Goal: Transaction & Acquisition: Purchase product/service

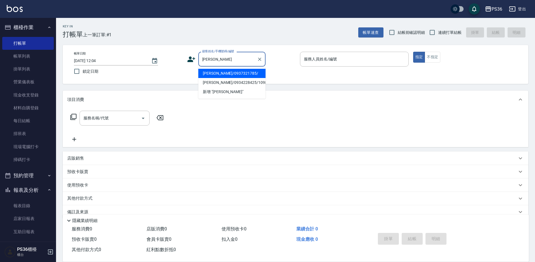
click at [234, 72] on li "[PERSON_NAME]/0937321785/" at bounding box center [231, 73] width 67 height 9
type input "[PERSON_NAME]/0937321785/"
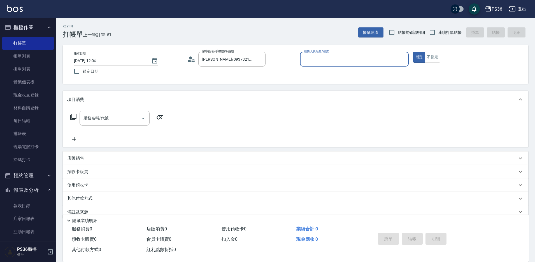
type input "Ruby-4"
click at [118, 118] on input "服務名稱/代號" at bounding box center [110, 118] width 57 height 10
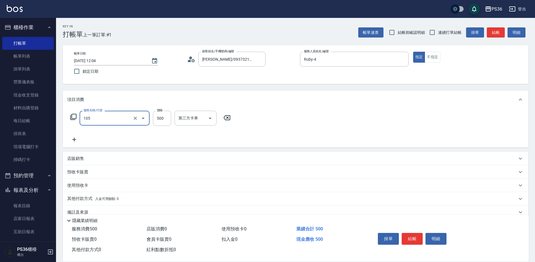
type input "A級單剪(105)"
click at [412, 246] on div "掛單 結帳 明細" at bounding box center [412, 240] width 73 height 18
click at [413, 235] on button "結帳" at bounding box center [412, 239] width 21 height 12
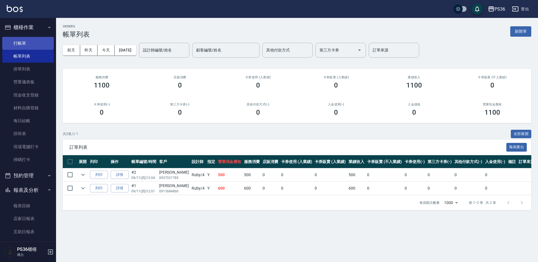
click at [25, 42] on link "打帳單" at bounding box center [28, 43] width 52 height 13
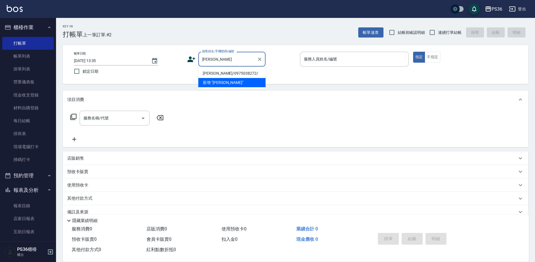
click at [241, 74] on li "[PERSON_NAME]/0975038272/" at bounding box center [231, 73] width 67 height 9
type input "[PERSON_NAME]/0975038272/"
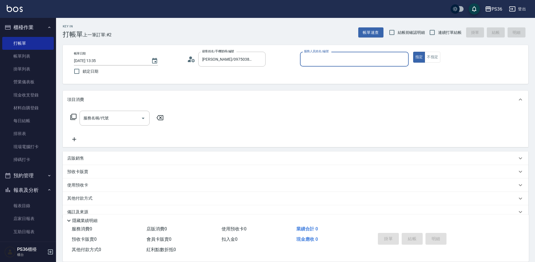
type input "Ruby-4"
click at [103, 124] on div "服務名稱/代號" at bounding box center [115, 118] width 70 height 15
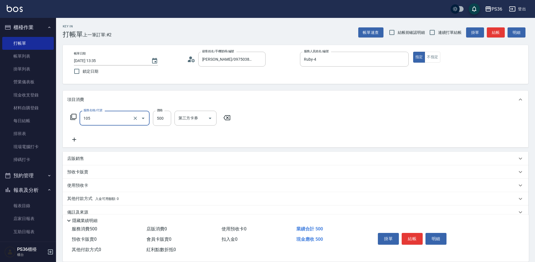
type input "A級單剪(105)"
click at [70, 142] on icon at bounding box center [74, 139] width 14 height 7
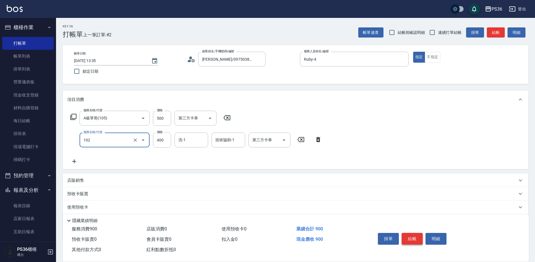
type input "精油洗髮(102)"
click at [412, 238] on button "結帳" at bounding box center [412, 239] width 21 height 12
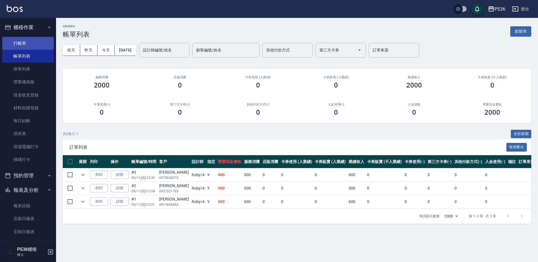
click at [28, 41] on link "打帳單" at bounding box center [28, 43] width 52 height 13
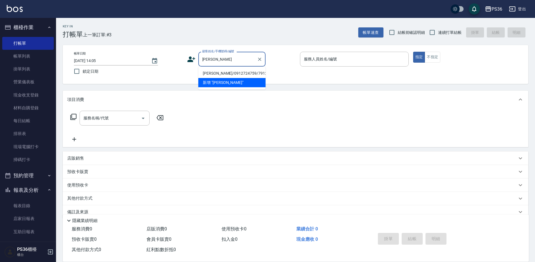
click at [208, 74] on li "[PERSON_NAME]/0912724759/791204" at bounding box center [231, 73] width 67 height 9
type input "[PERSON_NAME]/0912724759/791204"
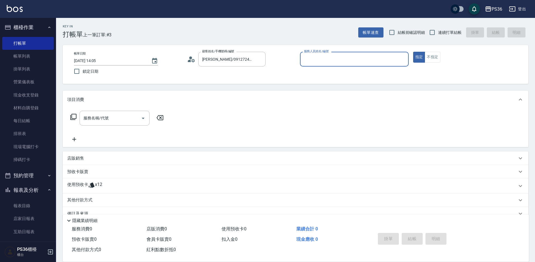
type input "[PERSON_NAME]-1"
click at [74, 115] on icon at bounding box center [73, 117] width 6 height 6
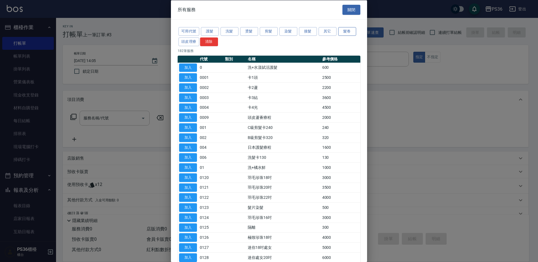
click at [344, 29] on button "髮卷" at bounding box center [347, 31] width 18 height 9
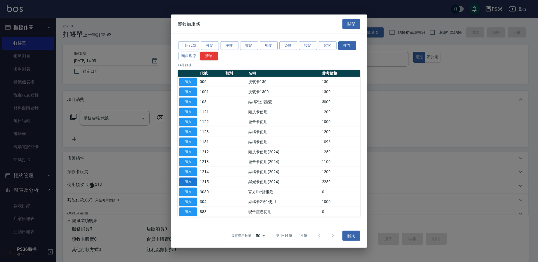
click at [193, 182] on button "加入" at bounding box center [188, 182] width 18 height 9
type input "黑光卡使用(2024)(1215)"
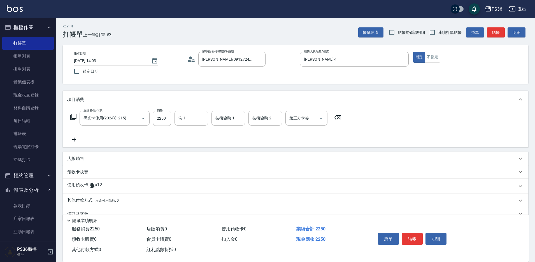
click at [78, 142] on icon at bounding box center [74, 139] width 14 height 7
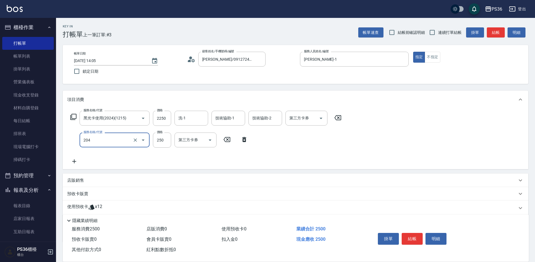
type input "單剪(204)"
type input "500"
click at [310, 119] on input "第三方卡券" at bounding box center [302, 118] width 29 height 10
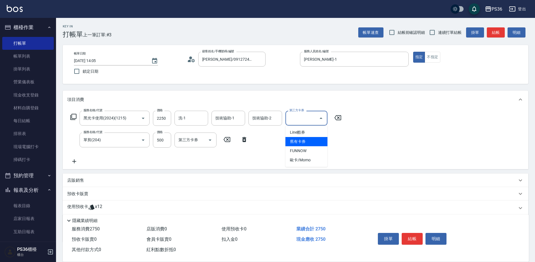
click at [300, 144] on span "舊有卡券" at bounding box center [306, 141] width 42 height 9
type input "舊有卡券"
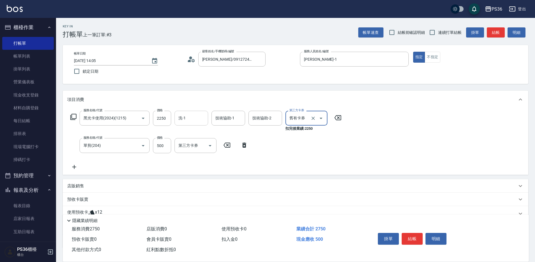
click at [200, 118] on input "洗-1" at bounding box center [191, 118] width 29 height 10
type input "[PERSON_NAME]-22"
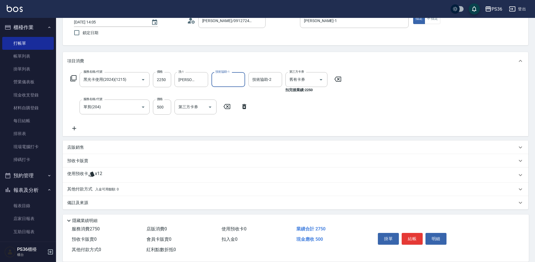
scroll to position [40, 0]
click at [80, 185] on p "其他付款方式 入金可用餘額: 0" at bounding box center [93, 188] width 52 height 6
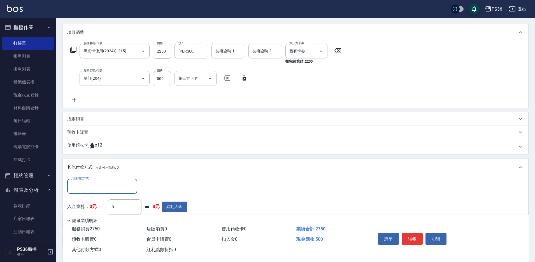
scroll to position [96, 0]
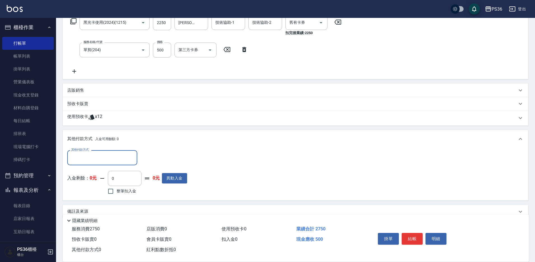
click at [87, 165] on div "其他付款方式" at bounding box center [102, 157] width 70 height 15
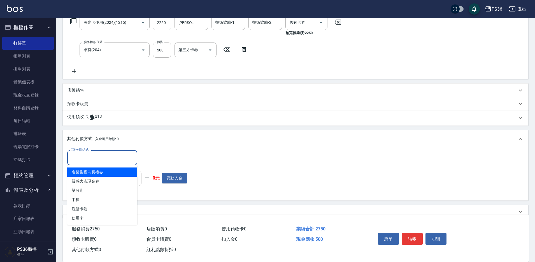
click at [92, 175] on span "名留集團消費禮券" at bounding box center [102, 172] width 70 height 9
type input "名留集團消費禮券"
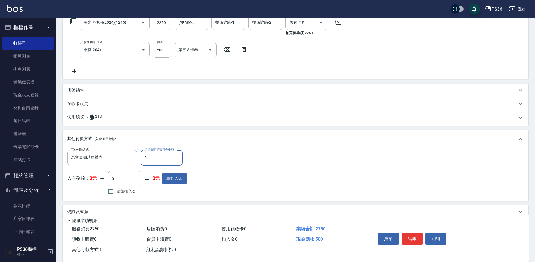
click at [142, 160] on input "0" at bounding box center [162, 157] width 42 height 15
click at [169, 161] on input "0" at bounding box center [162, 157] width 42 height 15
type input "500"
click at [409, 236] on button "結帳" at bounding box center [412, 239] width 21 height 12
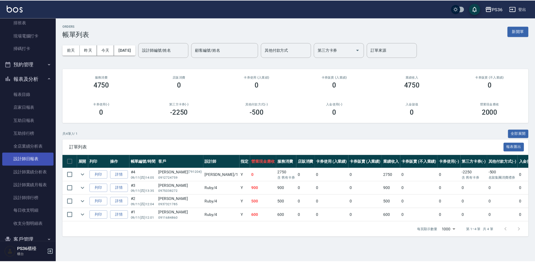
scroll to position [112, 0]
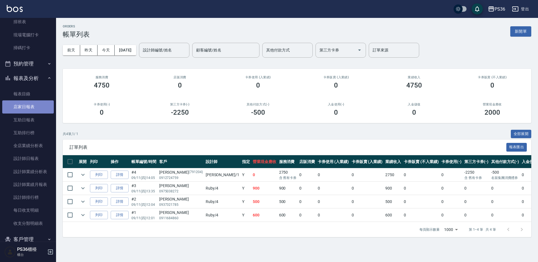
click at [30, 107] on link "店家日報表" at bounding box center [28, 107] width 52 height 13
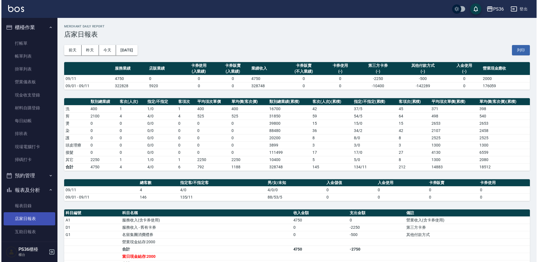
scroll to position [112, 0]
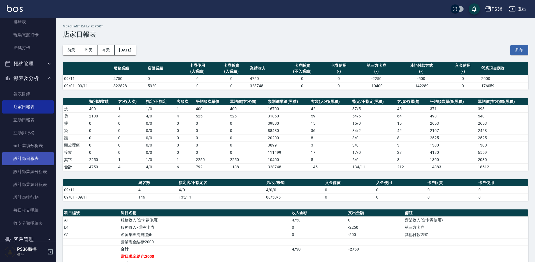
click at [30, 160] on link "設計師日報表" at bounding box center [28, 158] width 52 height 13
